Goal: Task Accomplishment & Management: Manage account settings

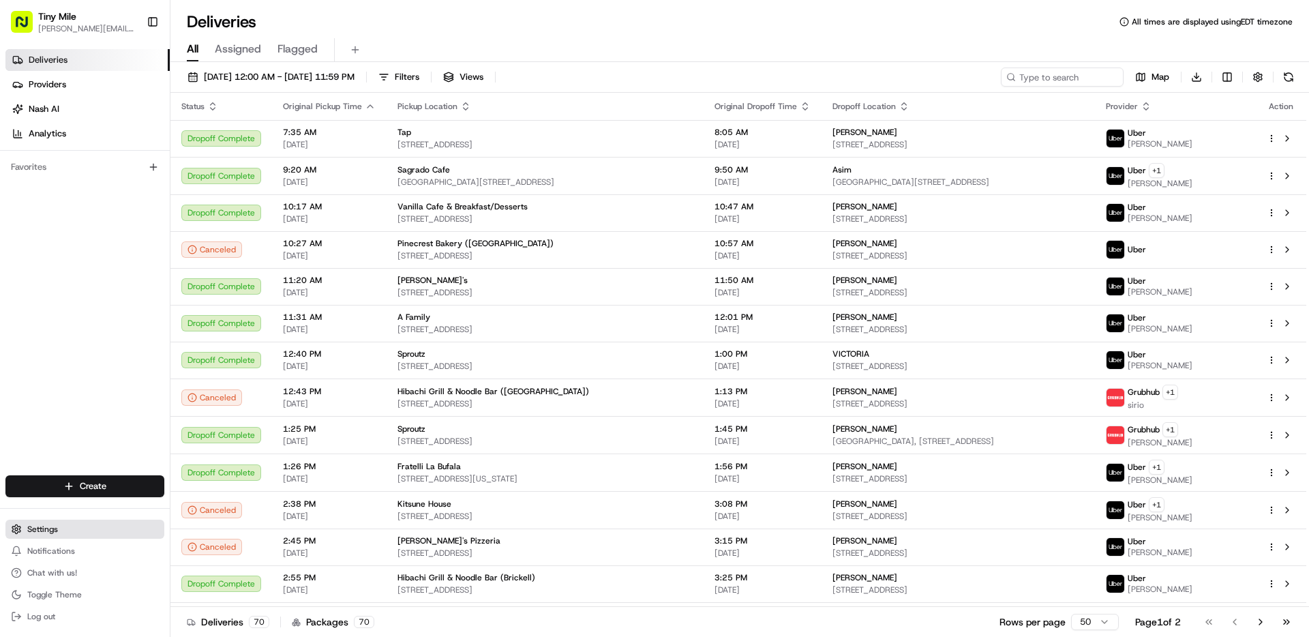
click at [49, 525] on span "Settings" at bounding box center [42, 529] width 31 height 11
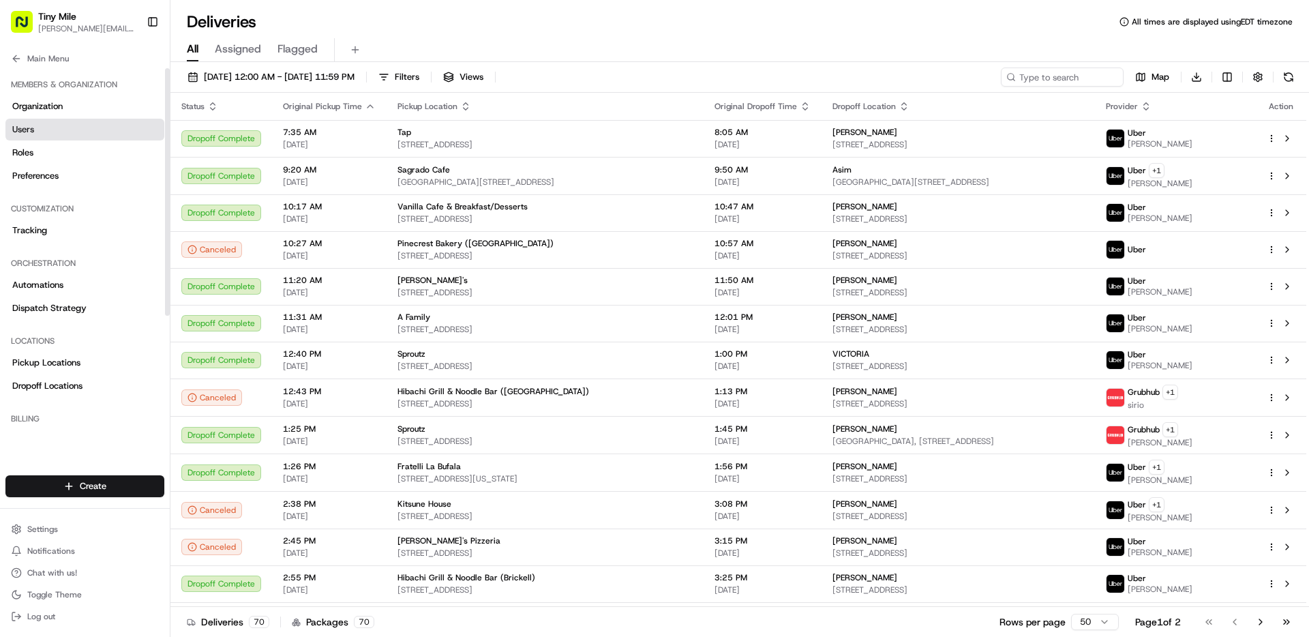
click at [37, 123] on link "Users" at bounding box center [84, 130] width 159 height 22
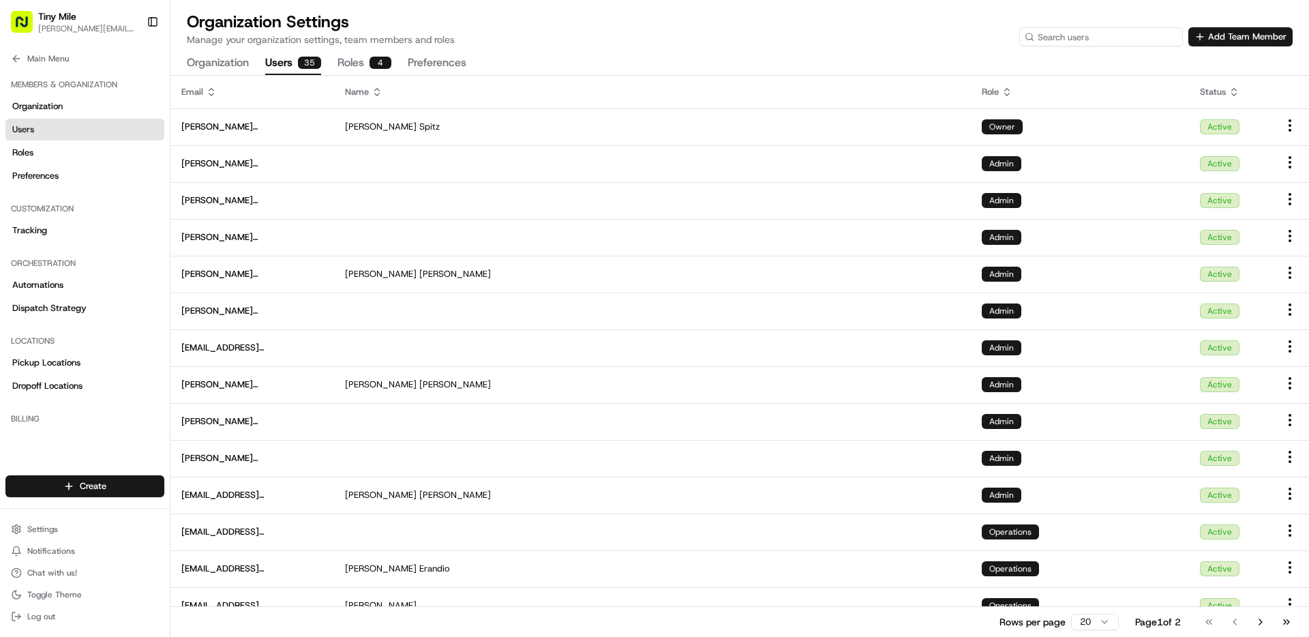
click at [1101, 35] on input at bounding box center [1102, 36] width 164 height 19
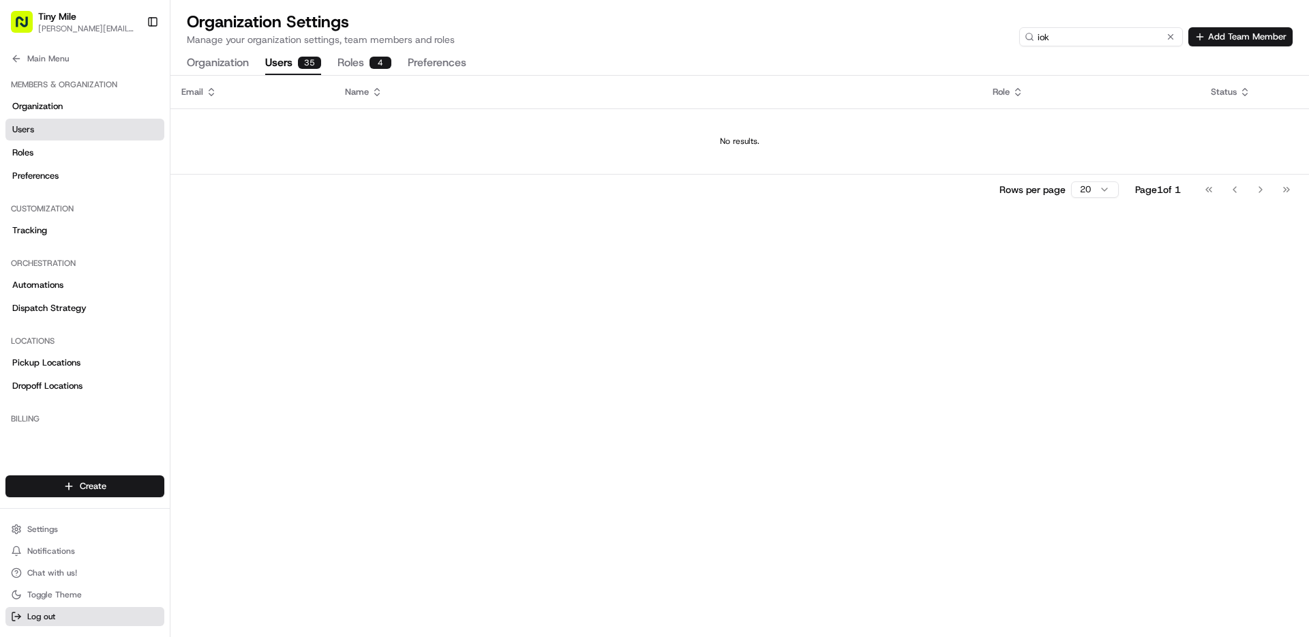
type input "iok"
click at [1253, 33] on button "Add Team Member" at bounding box center [1241, 36] width 104 height 19
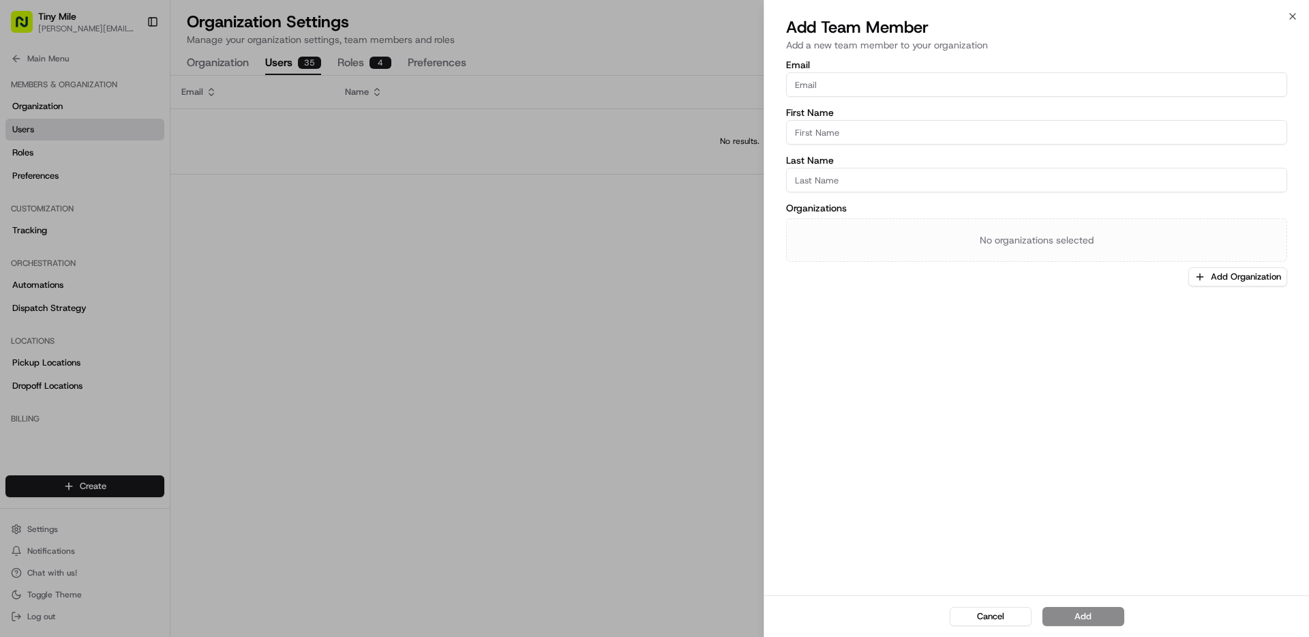
click at [825, 78] on input "Email" at bounding box center [1036, 84] width 501 height 25
type input "[EMAIL_ADDRESS]"
click at [846, 125] on input "First Name" at bounding box center [1036, 132] width 501 height 25
type input "[GEOGRAPHIC_DATA]"
click at [808, 180] on input "Kaltdsis" at bounding box center [1036, 180] width 501 height 25
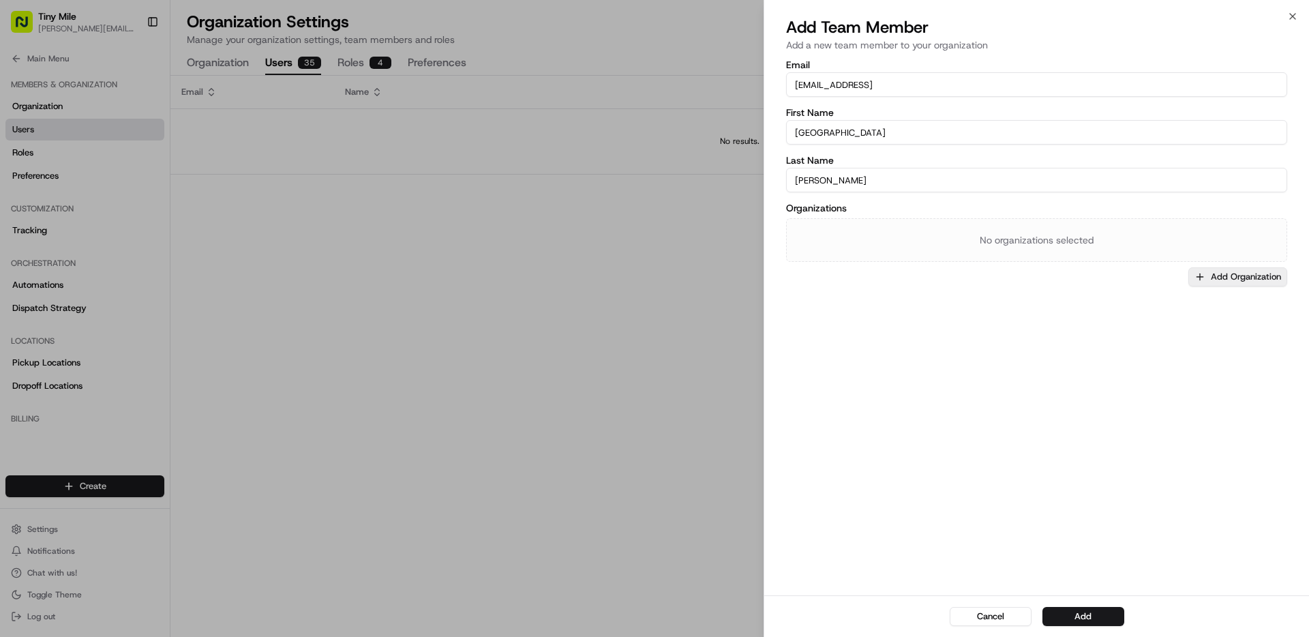
type input "[PERSON_NAME]"
click at [1219, 280] on button "Add Organization" at bounding box center [1238, 276] width 99 height 19
click at [1145, 355] on div "Tiny Mile" at bounding box center [1211, 348] width 195 height 20
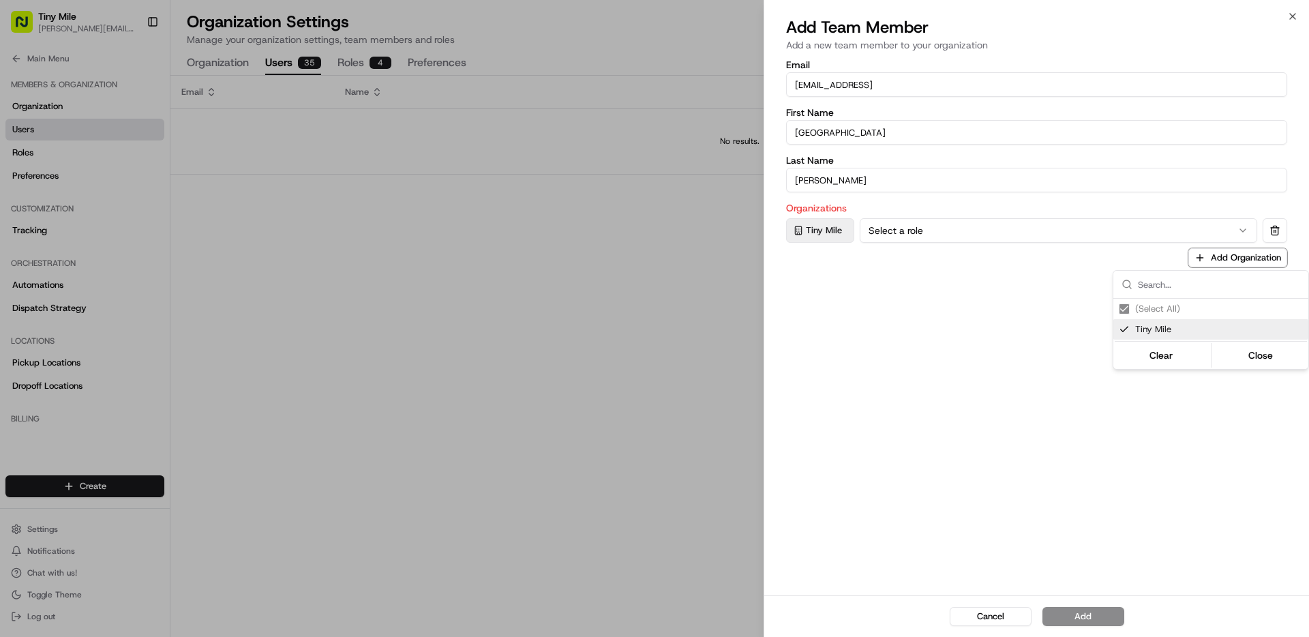
click at [1172, 233] on div at bounding box center [654, 318] width 1309 height 637
click at [1171, 235] on button "Select a role" at bounding box center [1059, 230] width 398 height 25
click at [1105, 610] on button "Add" at bounding box center [1084, 616] width 82 height 19
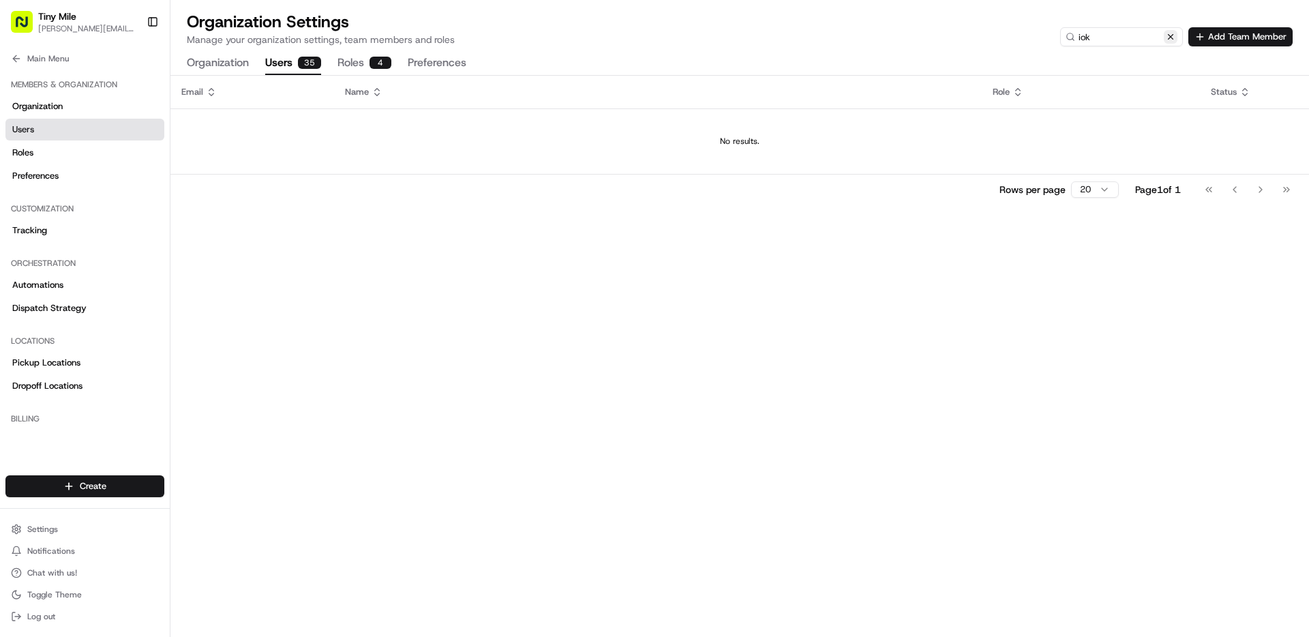
click at [1172, 36] on button at bounding box center [1171, 37] width 14 height 14
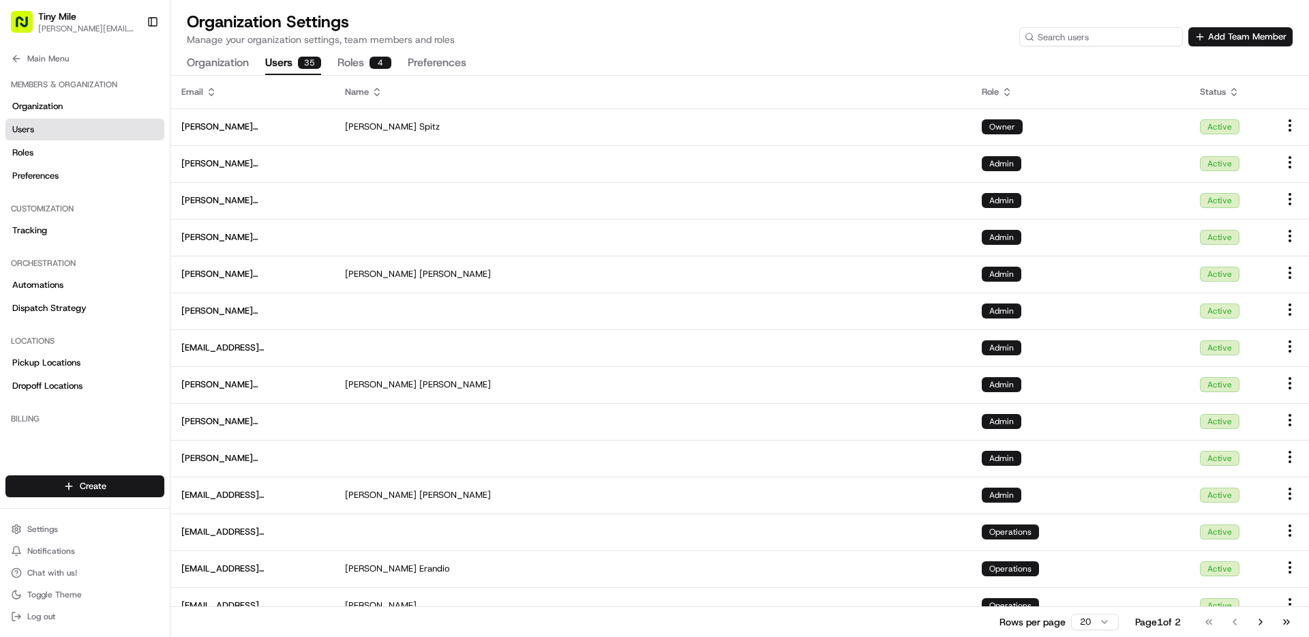
click at [1084, 35] on input at bounding box center [1102, 36] width 164 height 19
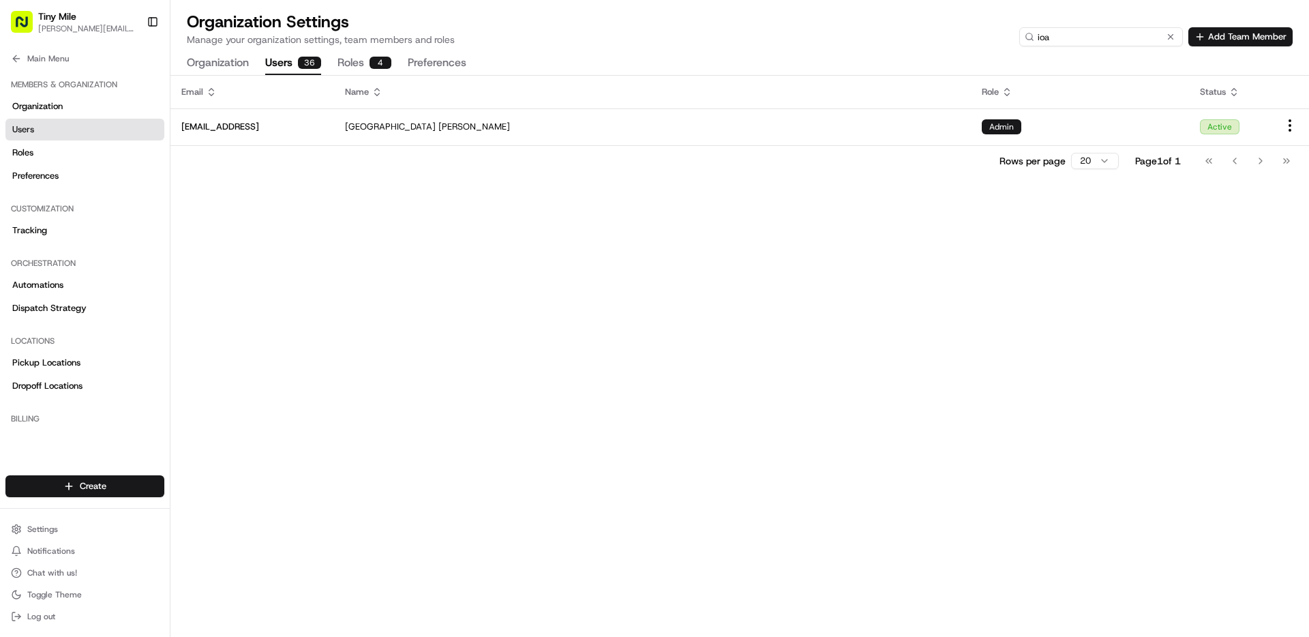
type input "ioa"
